Goal: Transaction & Acquisition: Obtain resource

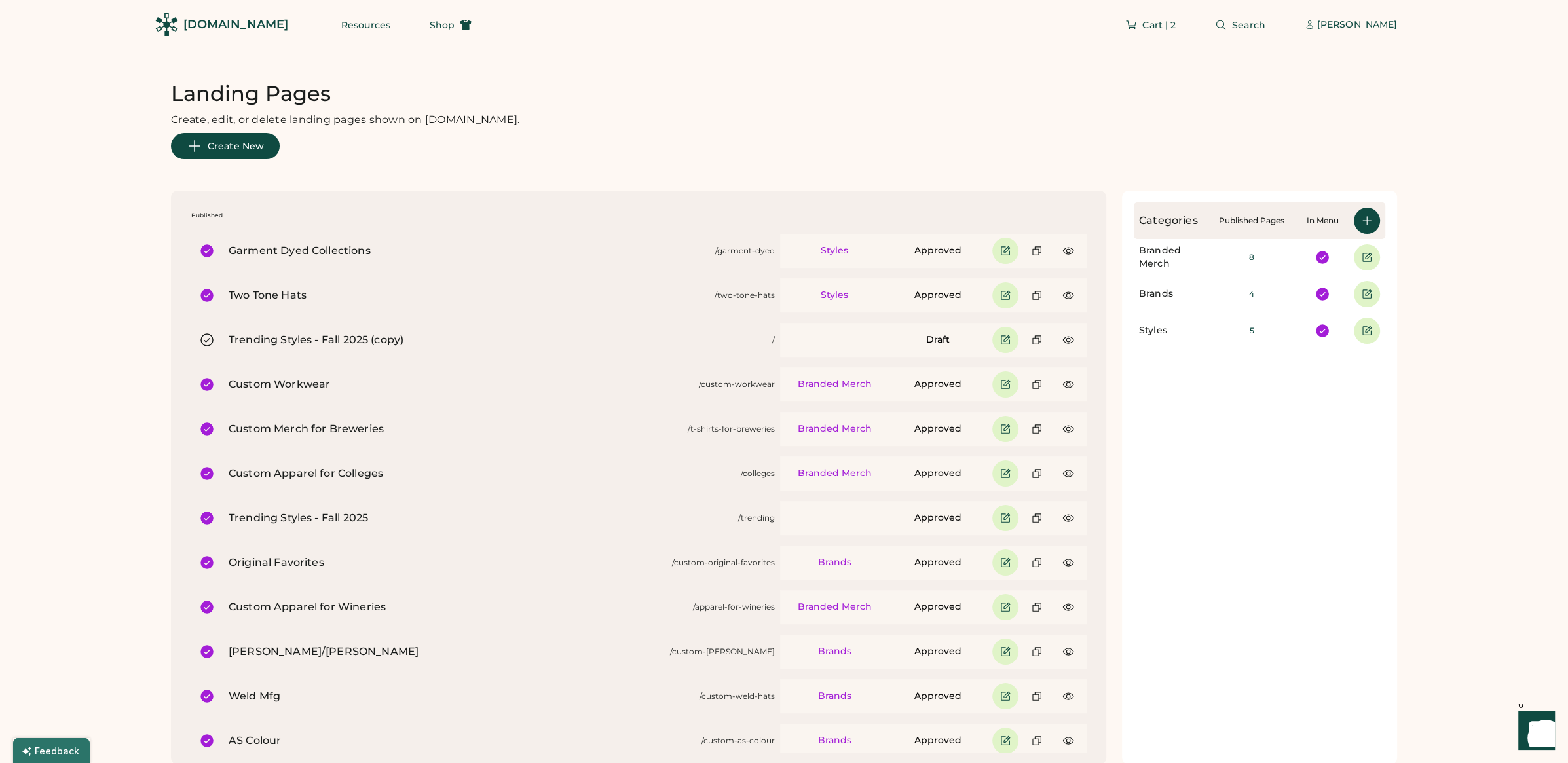
scroll to position [369, 0]
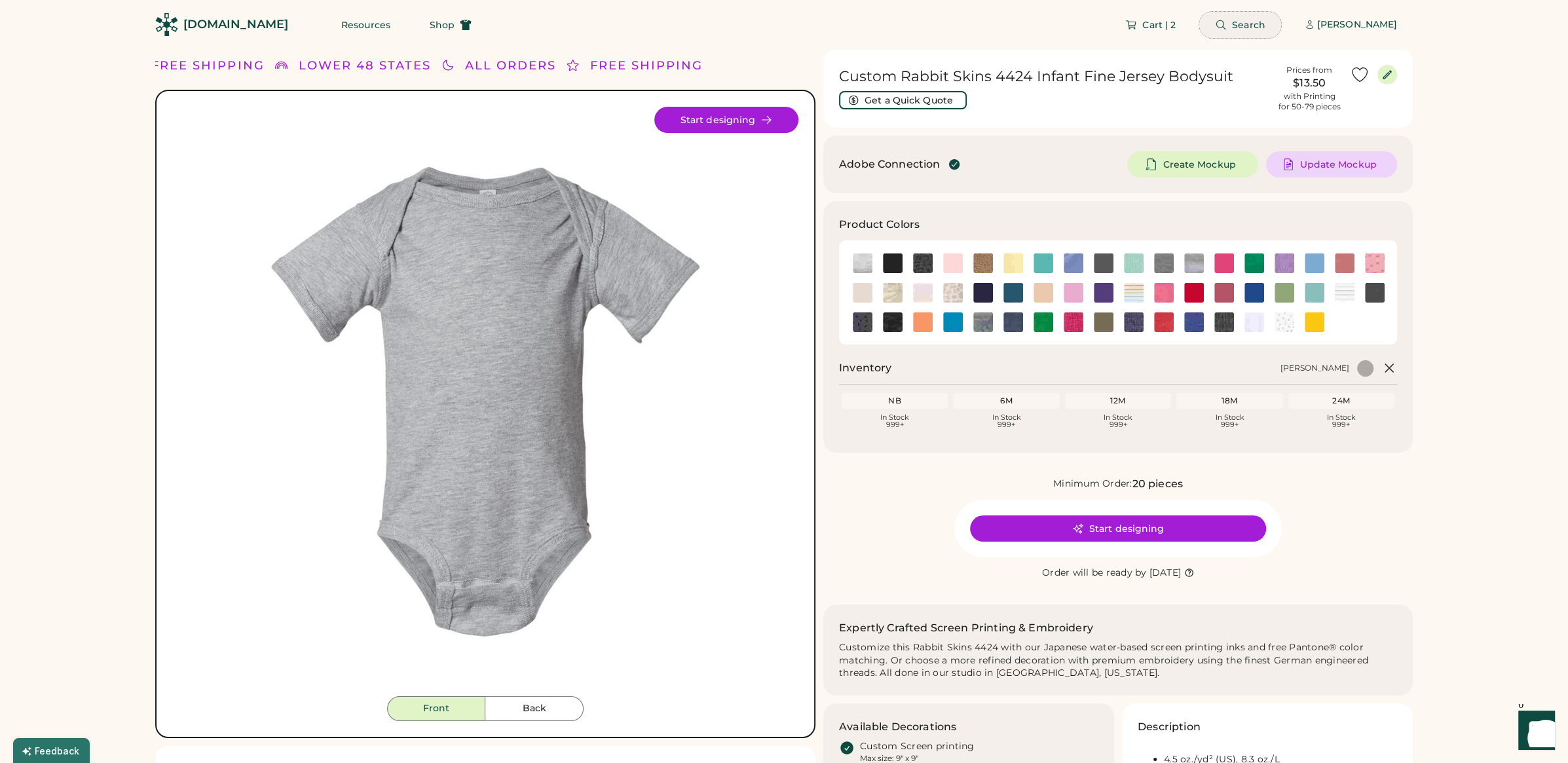
click at [1230, 23] on button "Search" at bounding box center [1240, 25] width 82 height 26
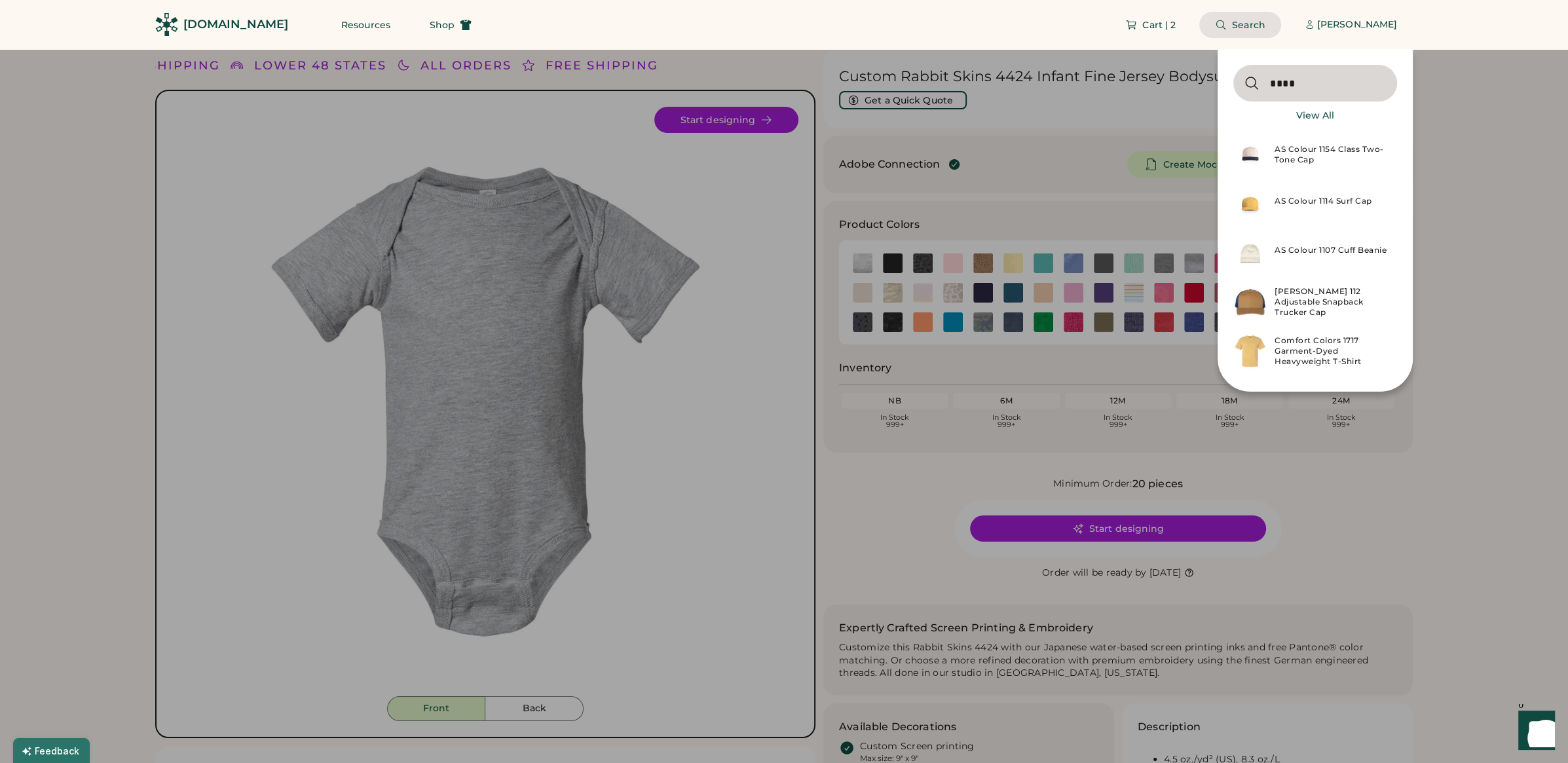
type input "****"
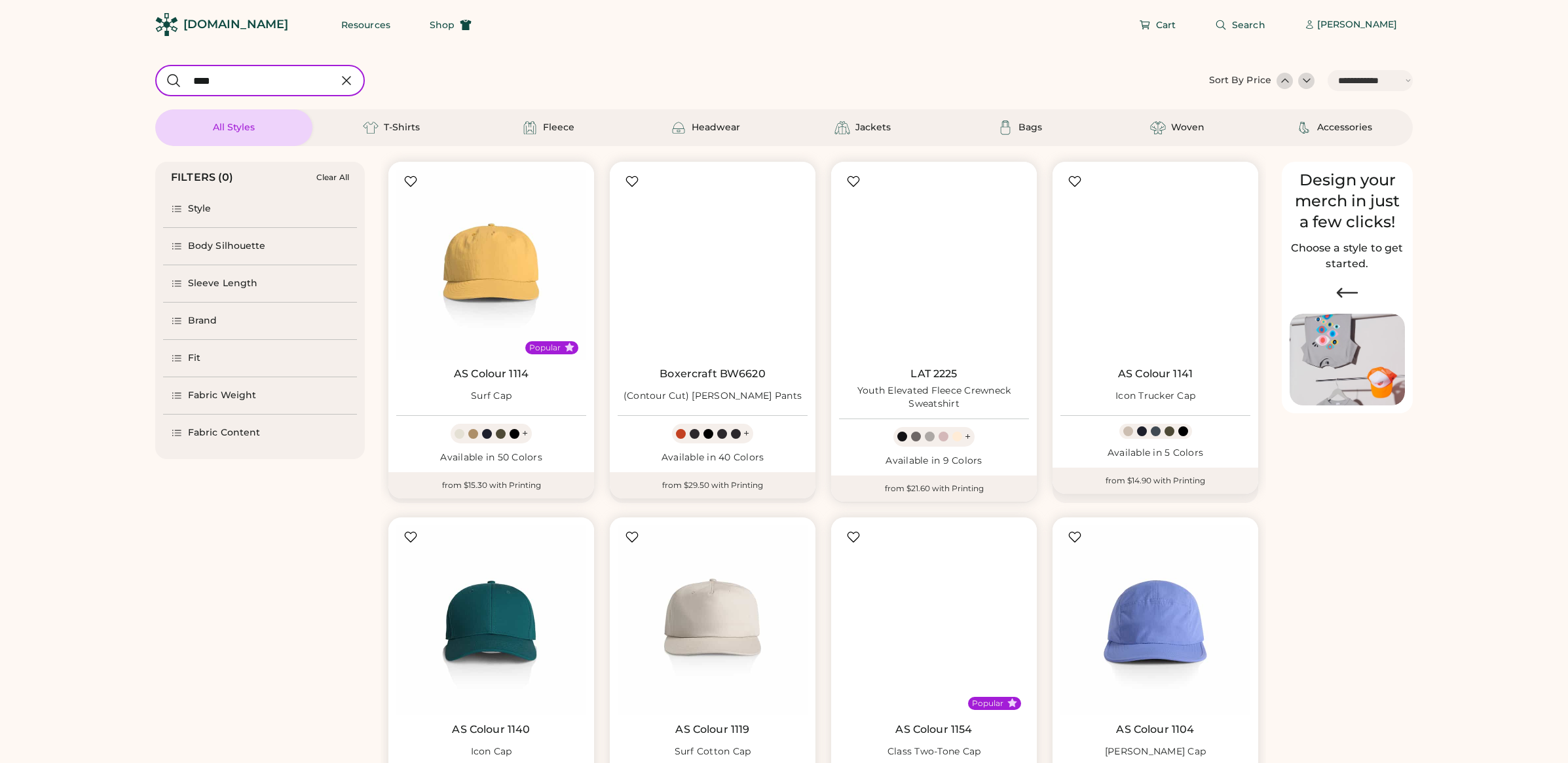
select select "*****"
select select "*"
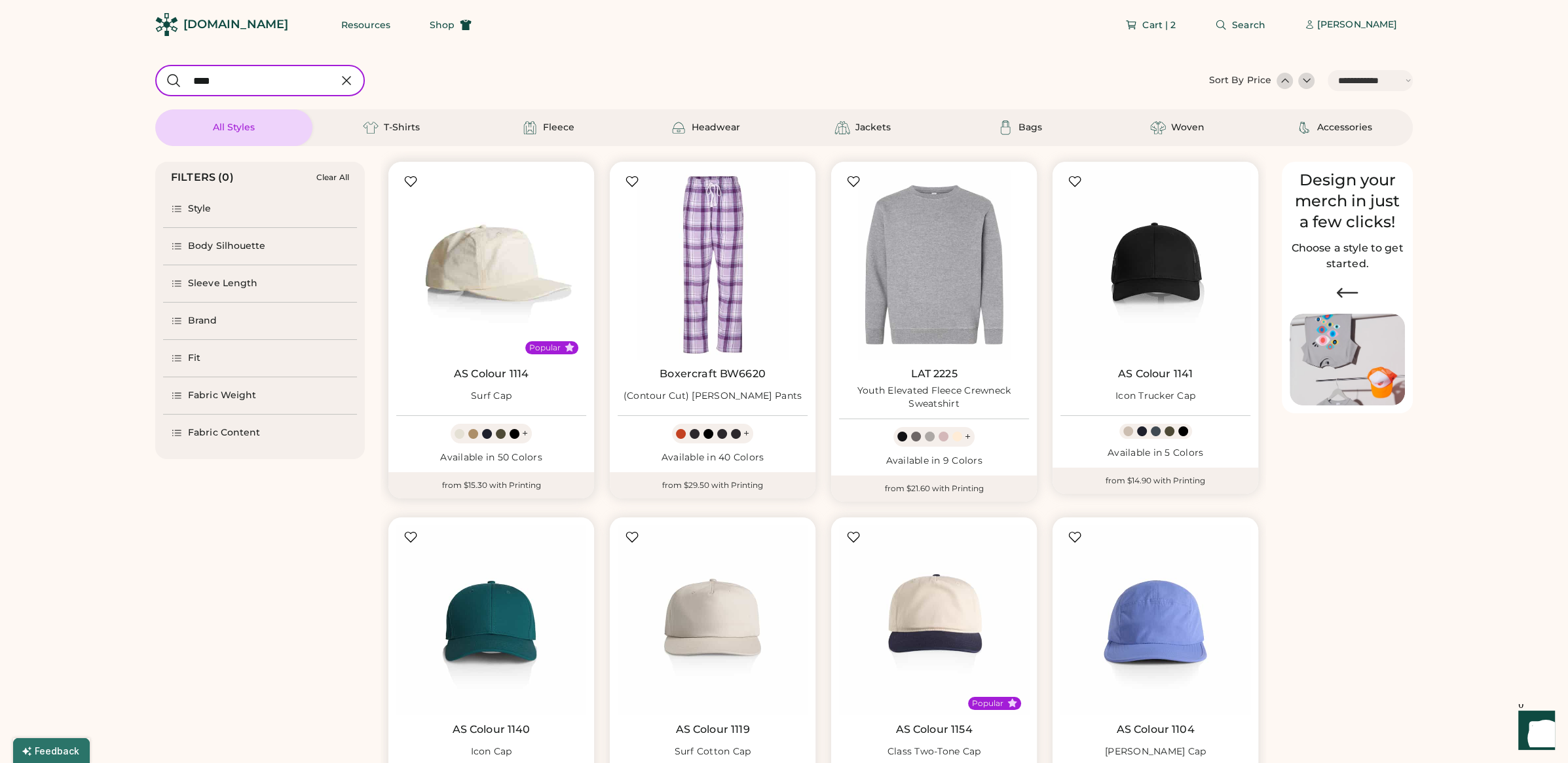
click at [503, 294] on img at bounding box center [490, 265] width 190 height 190
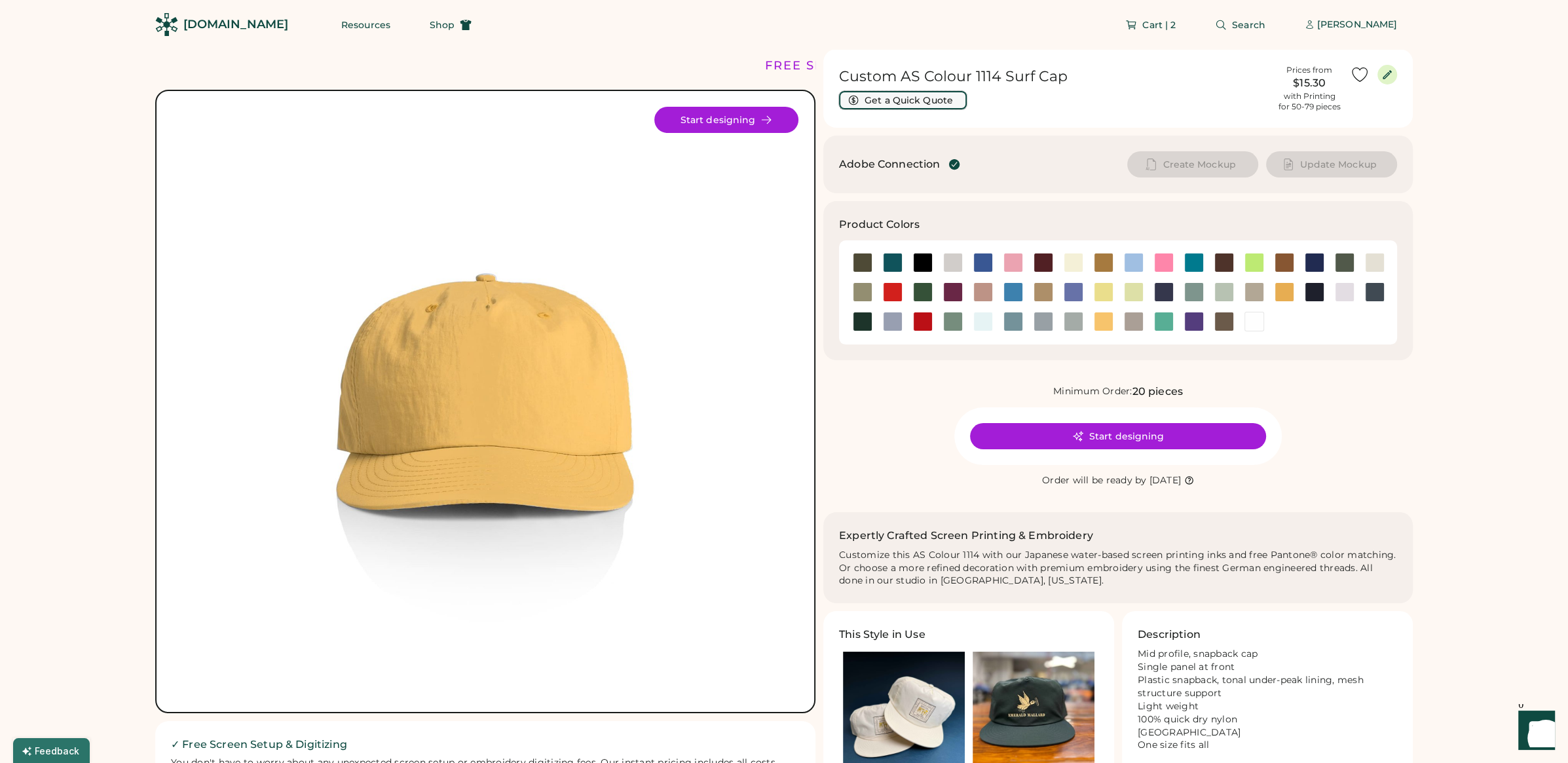
click at [896, 97] on button "Get a Quick Quote" at bounding box center [903, 100] width 128 height 18
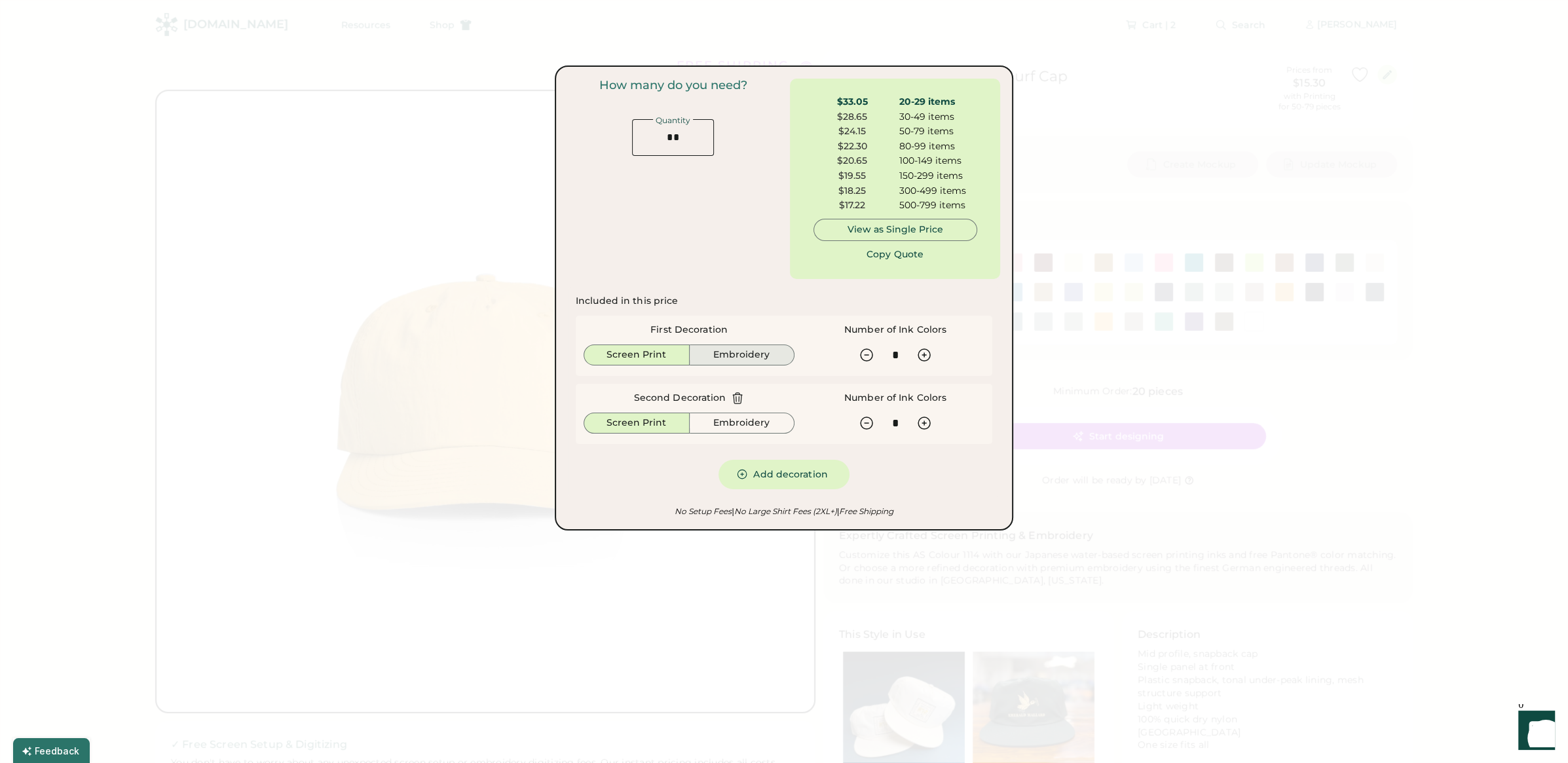
click at [747, 357] on button "Embroidery" at bounding box center [742, 355] width 105 height 21
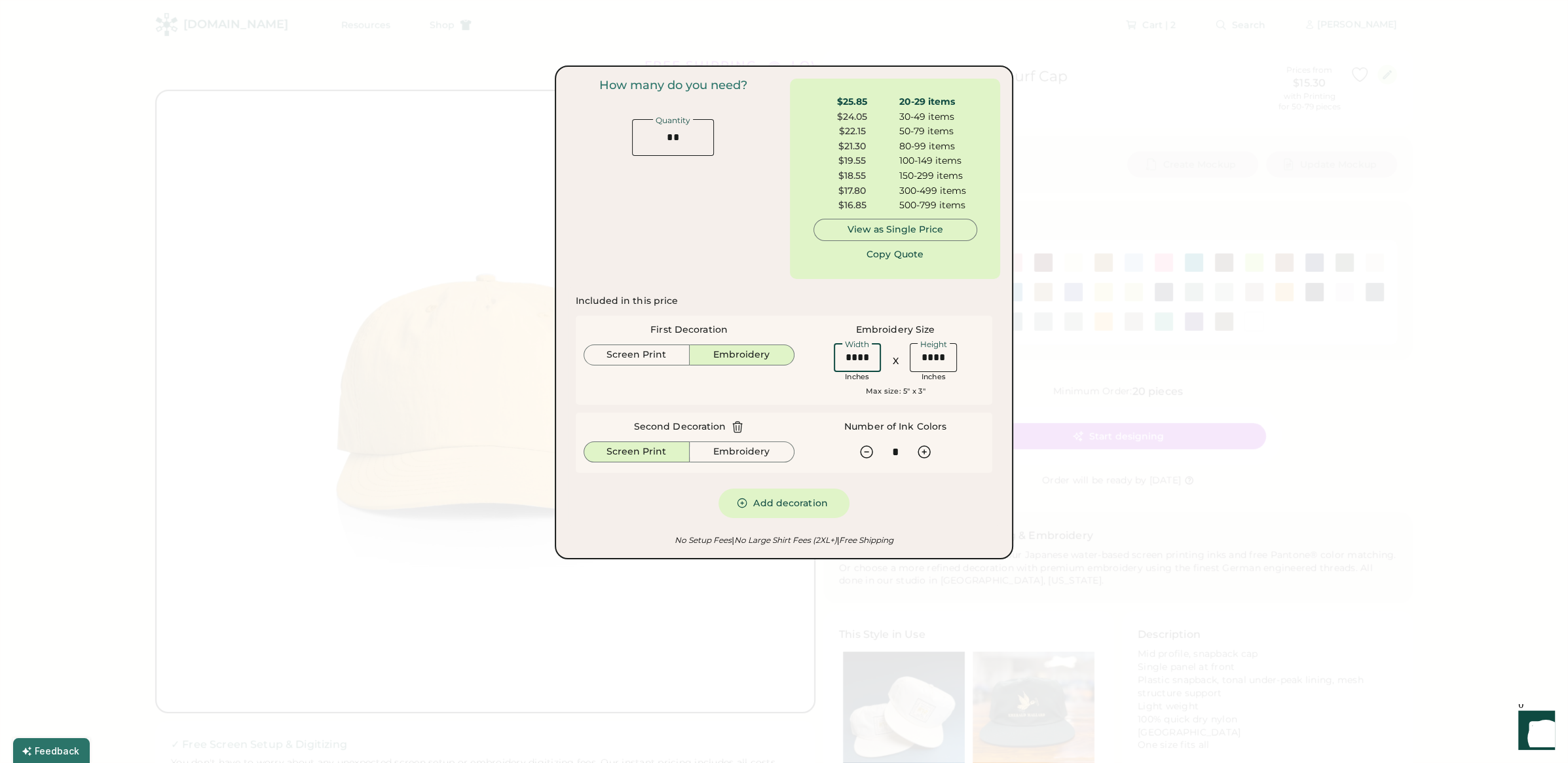
drag, startPoint x: 828, startPoint y: 361, endPoint x: 789, endPoint y: 360, distance: 39.0
click at [789, 360] on div "First Decoration Screen Print Embroidery Embroidery Size Width Inches X Height …" at bounding box center [783, 360] width 416 height 89
type input "****"
click at [946, 354] on input "input" at bounding box center [933, 358] width 47 height 29
drag, startPoint x: 925, startPoint y: 360, endPoint x: 888, endPoint y: 359, distance: 37.0
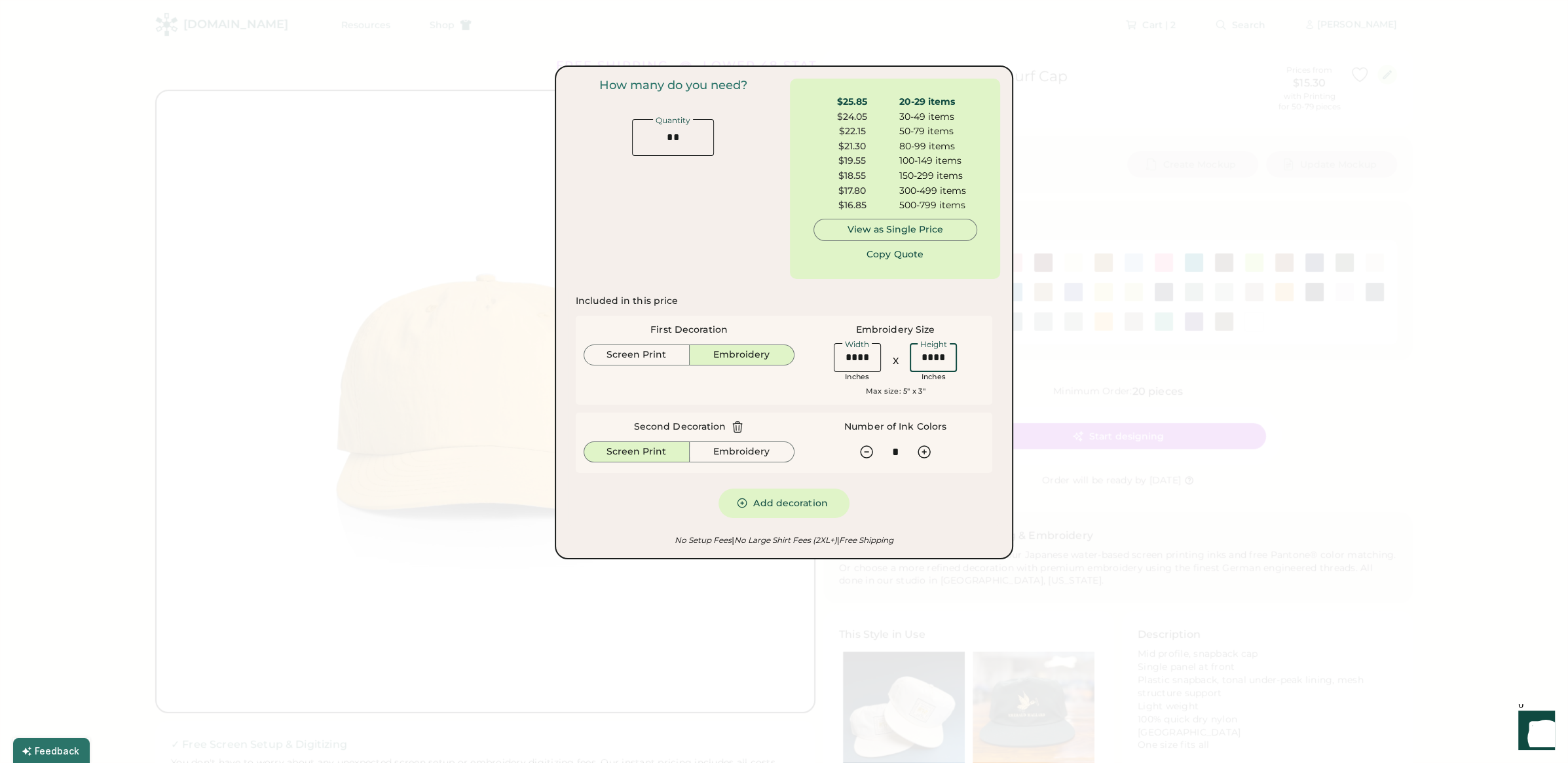
click at [888, 359] on div "Width Inches X Height Inches" at bounding box center [895, 362] width 131 height 42
type input "****"
click at [979, 386] on div "Embroidery Size Width Inches X Height Inches Max size: 5" x 3"" at bounding box center [895, 360] width 178 height 73
click at [739, 449] on button "Embroidery" at bounding box center [742, 452] width 105 height 21
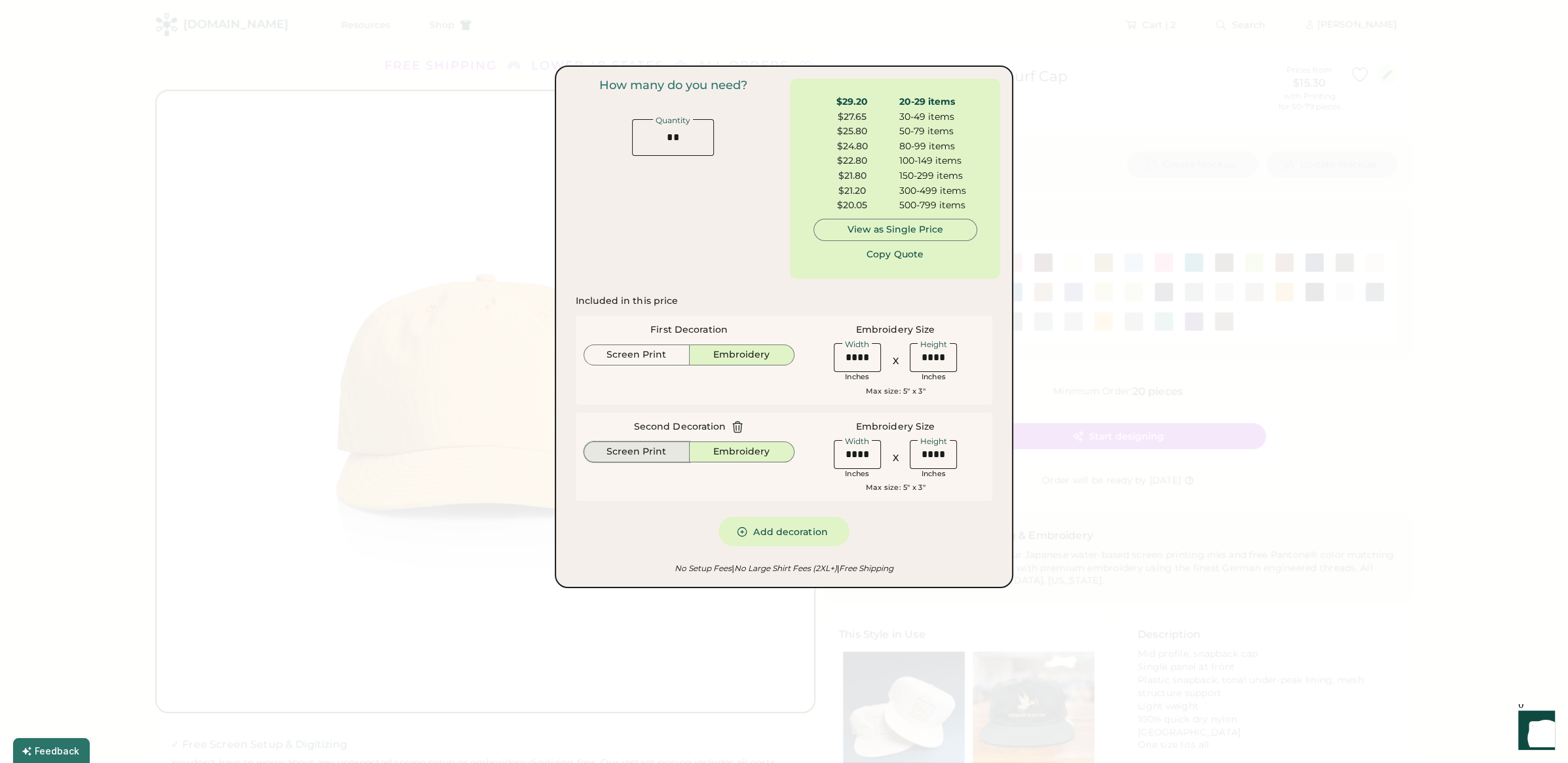
click at [644, 454] on button "Screen Print" at bounding box center [637, 452] width 106 height 21
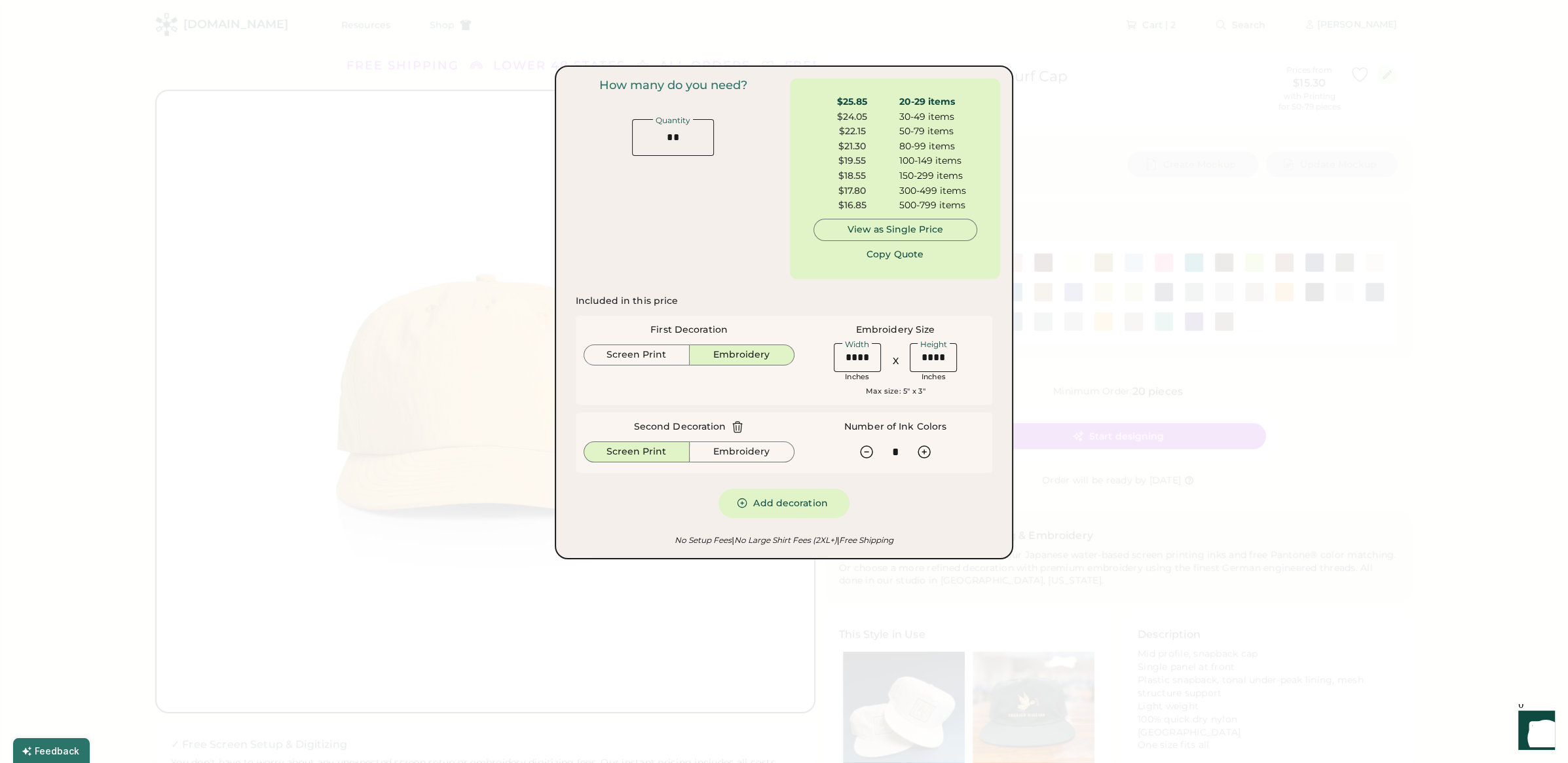
click at [942, 520] on div "Included in this price First Decoration Screen Print Embroidery Embroidery Size…" at bounding box center [784, 406] width 432 height 239
click at [908, 257] on button "Copy Quote" at bounding box center [895, 254] width 98 height 26
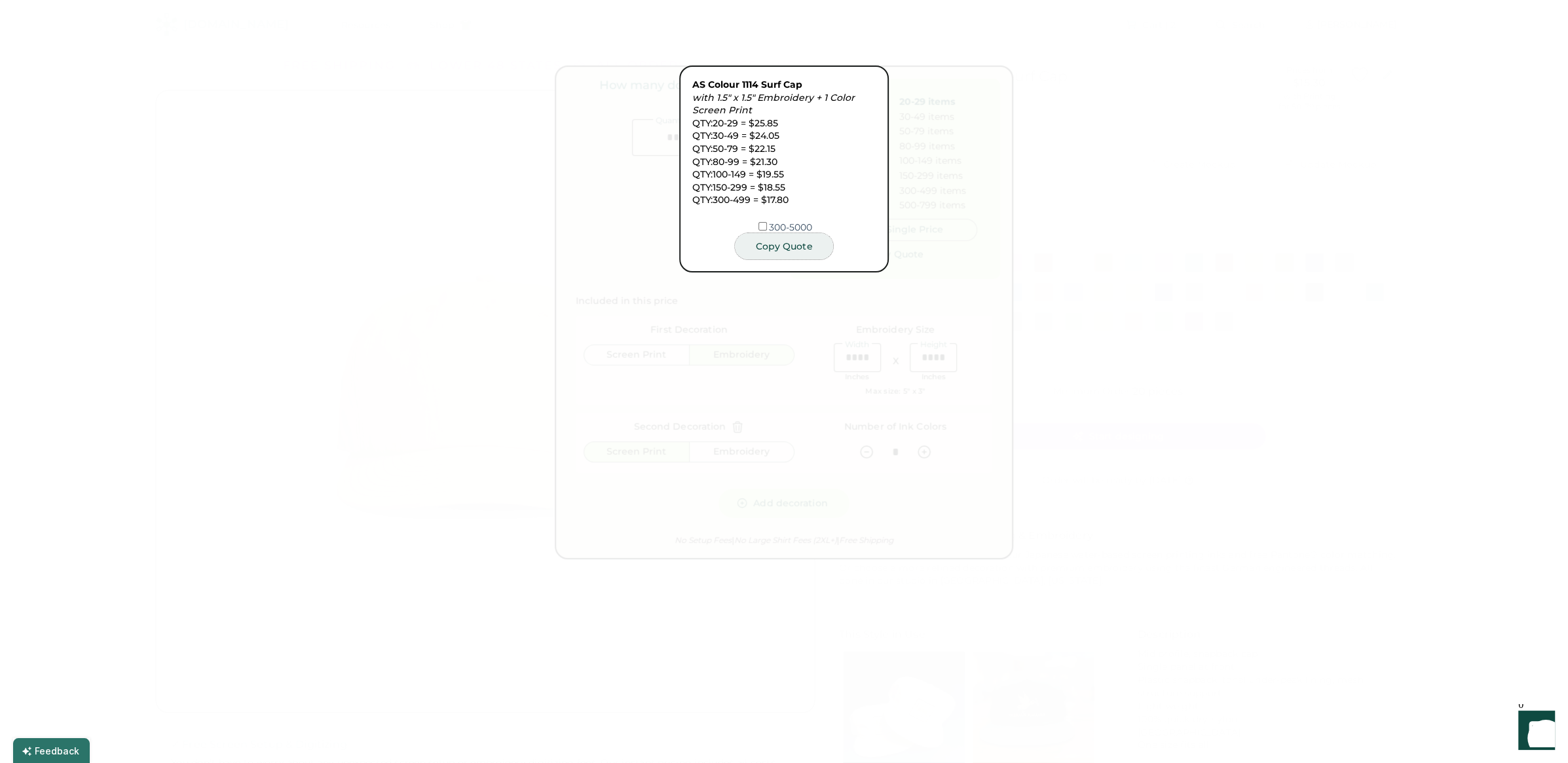
click at [784, 246] on button "Copy Quote" at bounding box center [784, 246] width 98 height 26
click at [1062, 288] on div at bounding box center [784, 382] width 1568 height 763
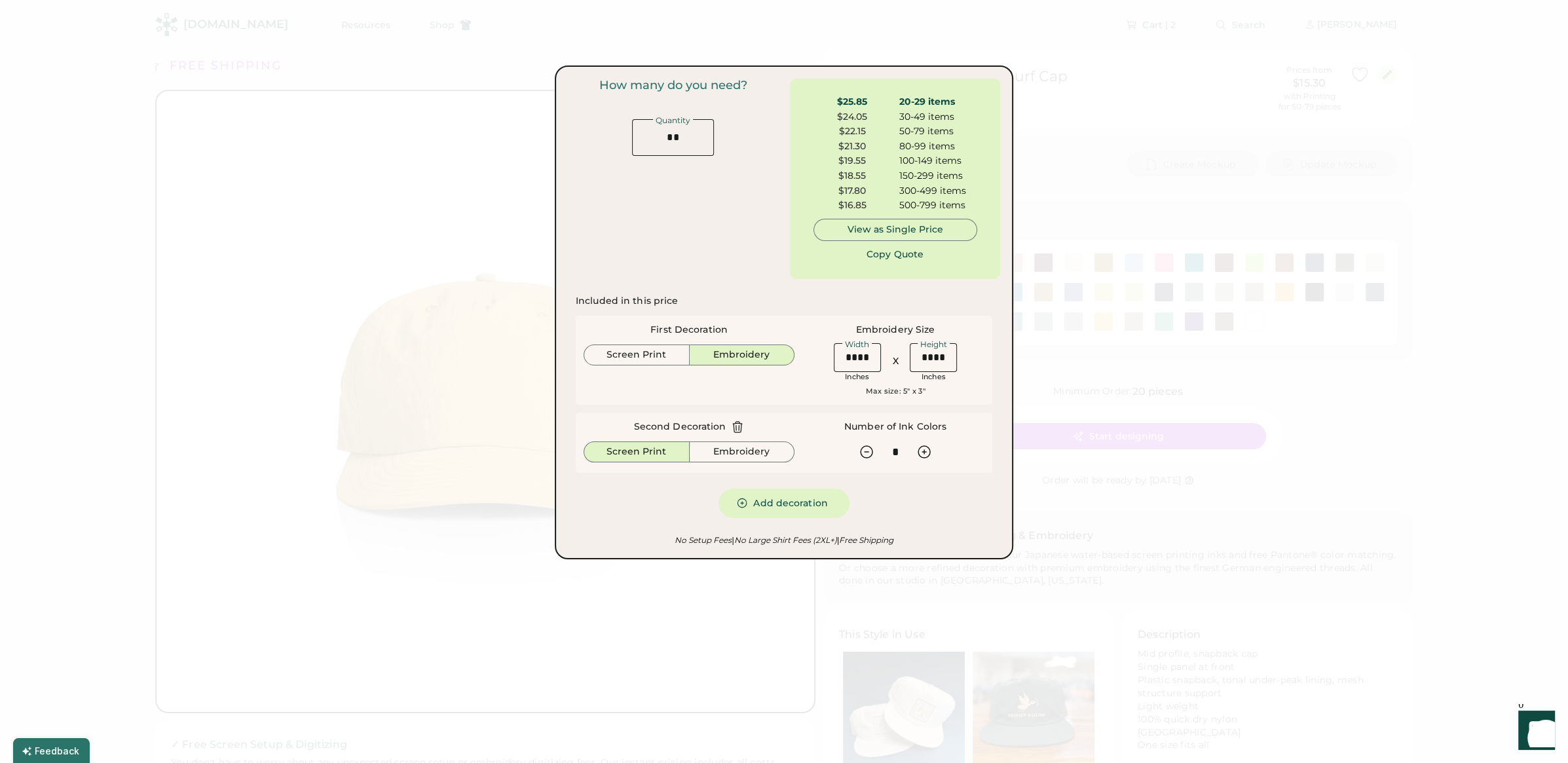
click at [1070, 190] on div at bounding box center [784, 382] width 1568 height 763
